Goal: Book appointment/travel/reservation

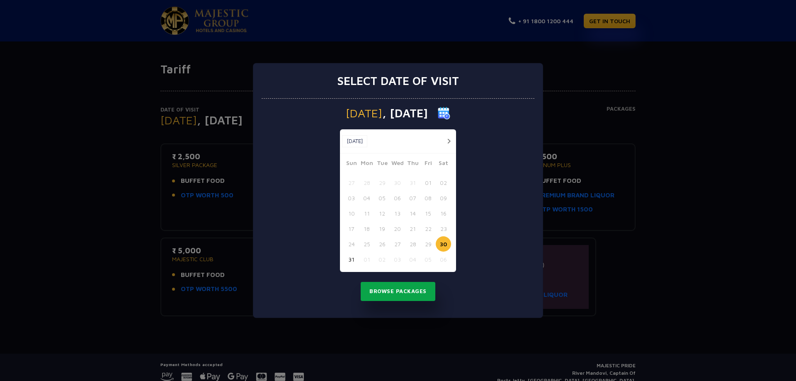
click at [398, 292] on button "Browse Packages" at bounding box center [398, 291] width 75 height 19
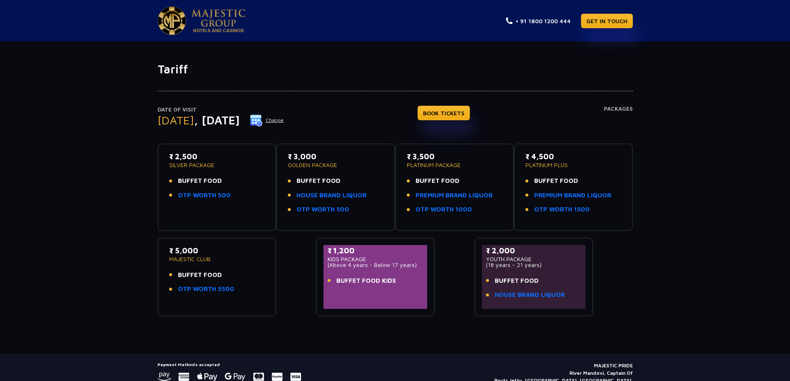
click at [284, 121] on button "Change" at bounding box center [267, 120] width 34 height 13
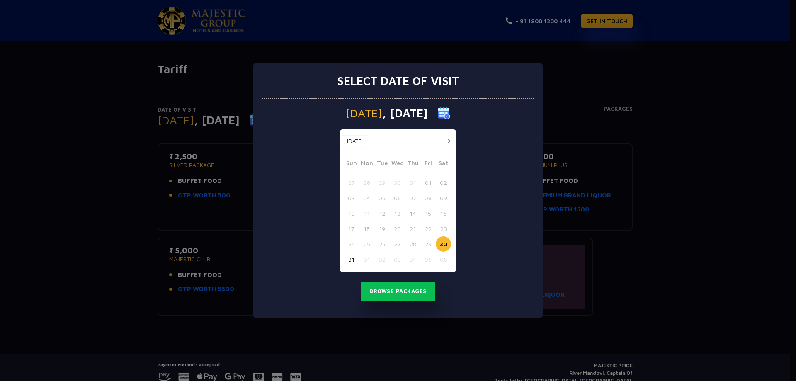
click at [364, 260] on button "01" at bounding box center [366, 259] width 15 height 15
click at [365, 260] on button "01" at bounding box center [366, 259] width 15 height 15
click at [449, 142] on button "button" at bounding box center [449, 141] width 10 height 10
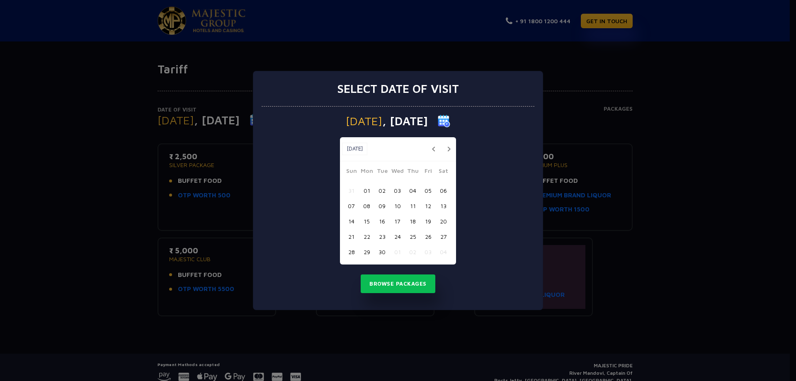
click at [366, 190] on button "01" at bounding box center [366, 190] width 15 height 15
click at [389, 284] on button "Browse Packages" at bounding box center [398, 283] width 75 height 19
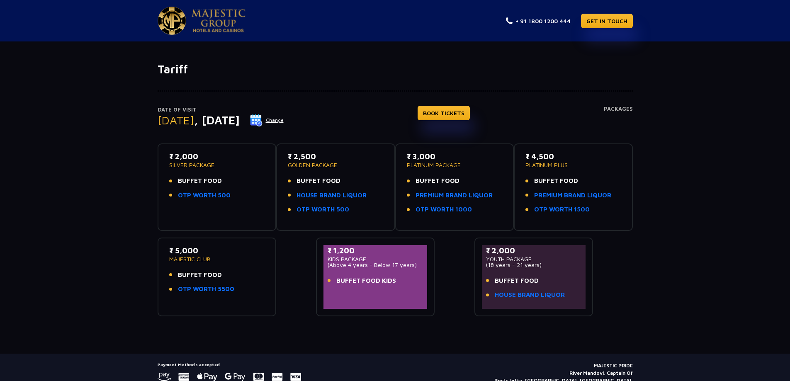
click at [208, 27] on img at bounding box center [219, 20] width 54 height 23
